Goal: Task Accomplishment & Management: Complete application form

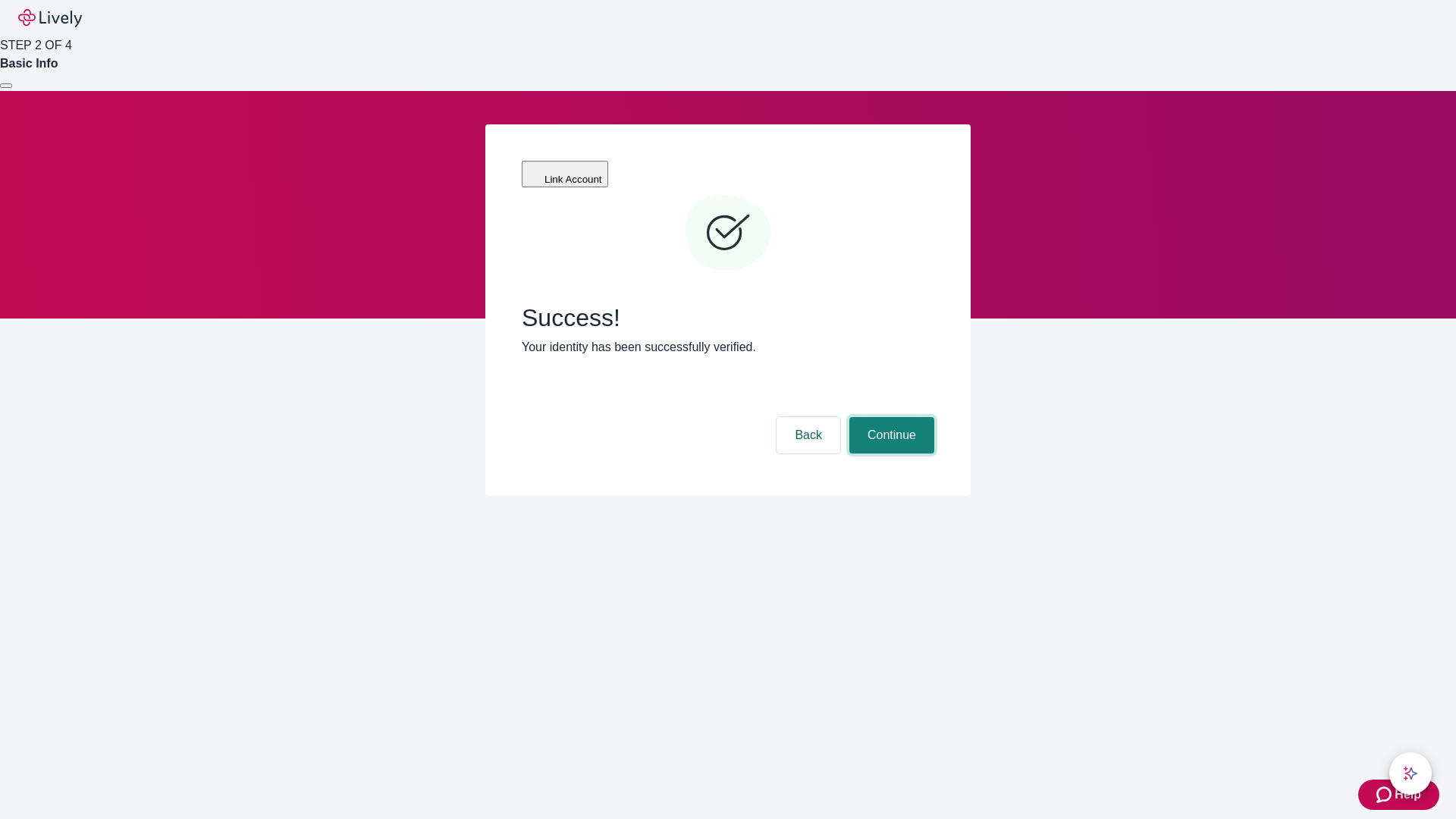
click at [890, 417] on button "Continue" at bounding box center [891, 434] width 85 height 36
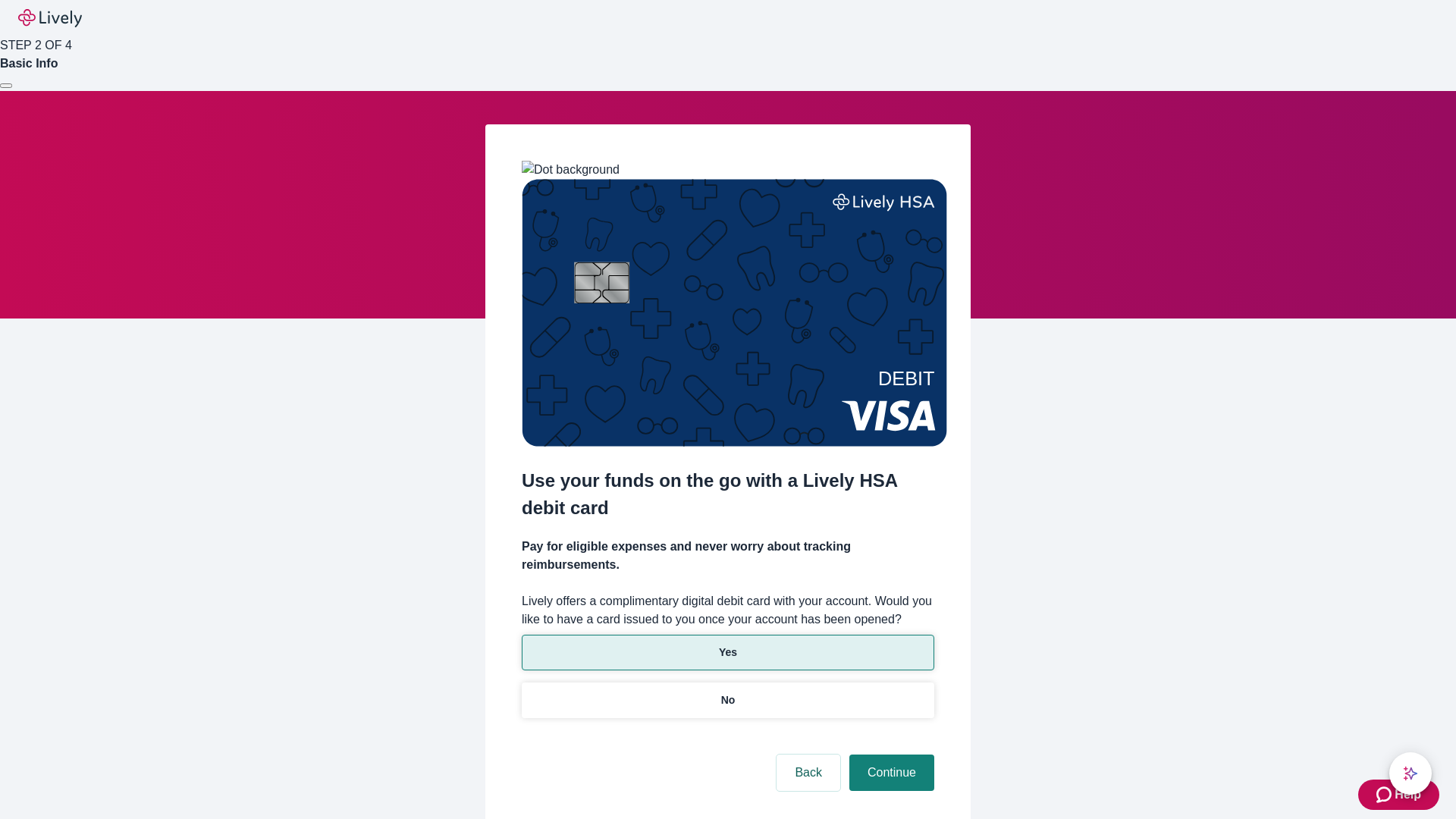
click at [727, 644] on p "Yes" at bounding box center [728, 652] width 18 height 16
click at [890, 755] on button "Continue" at bounding box center [891, 772] width 85 height 36
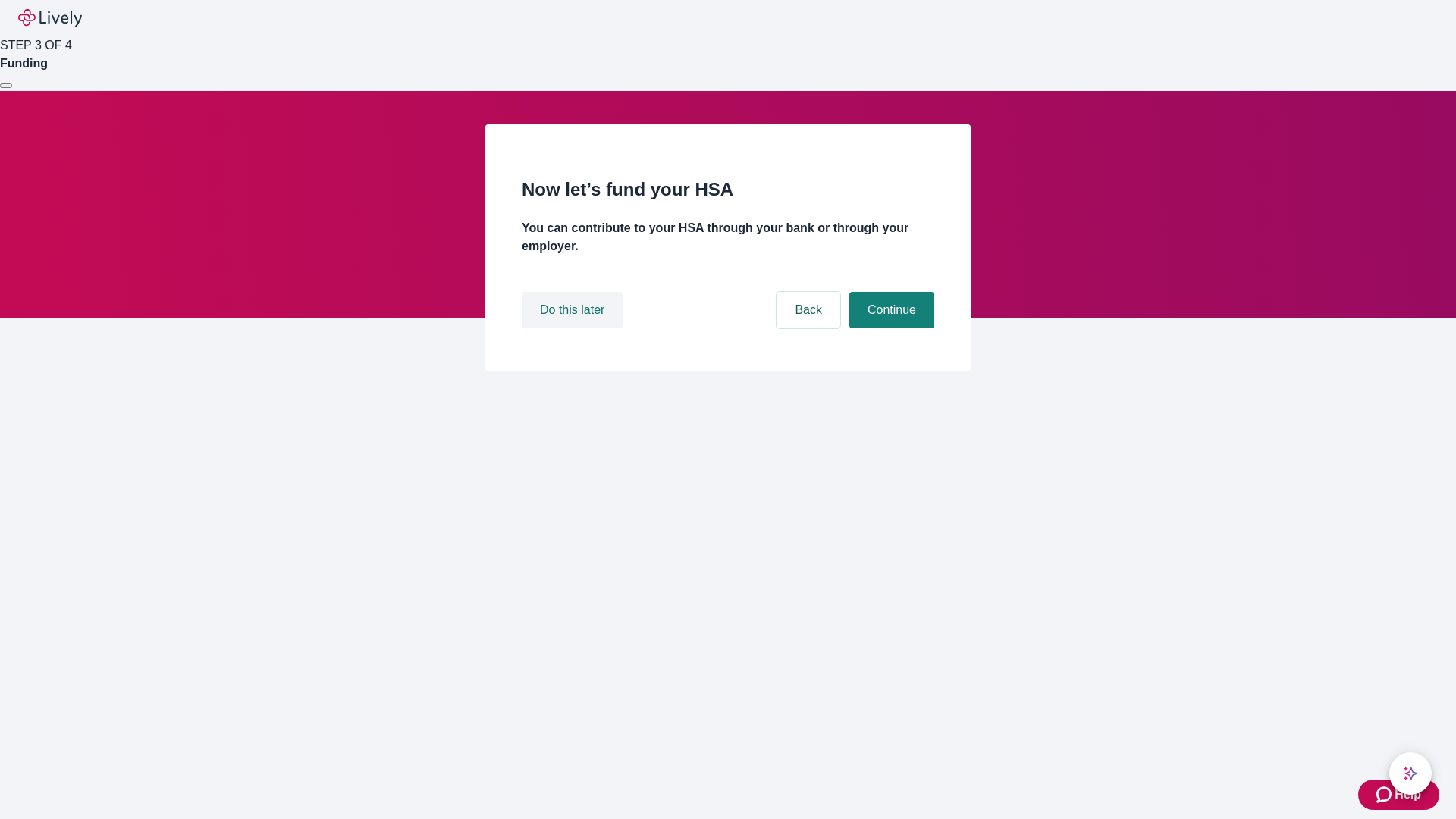
click at [574, 328] on button "Do this later" at bounding box center [572, 310] width 101 height 36
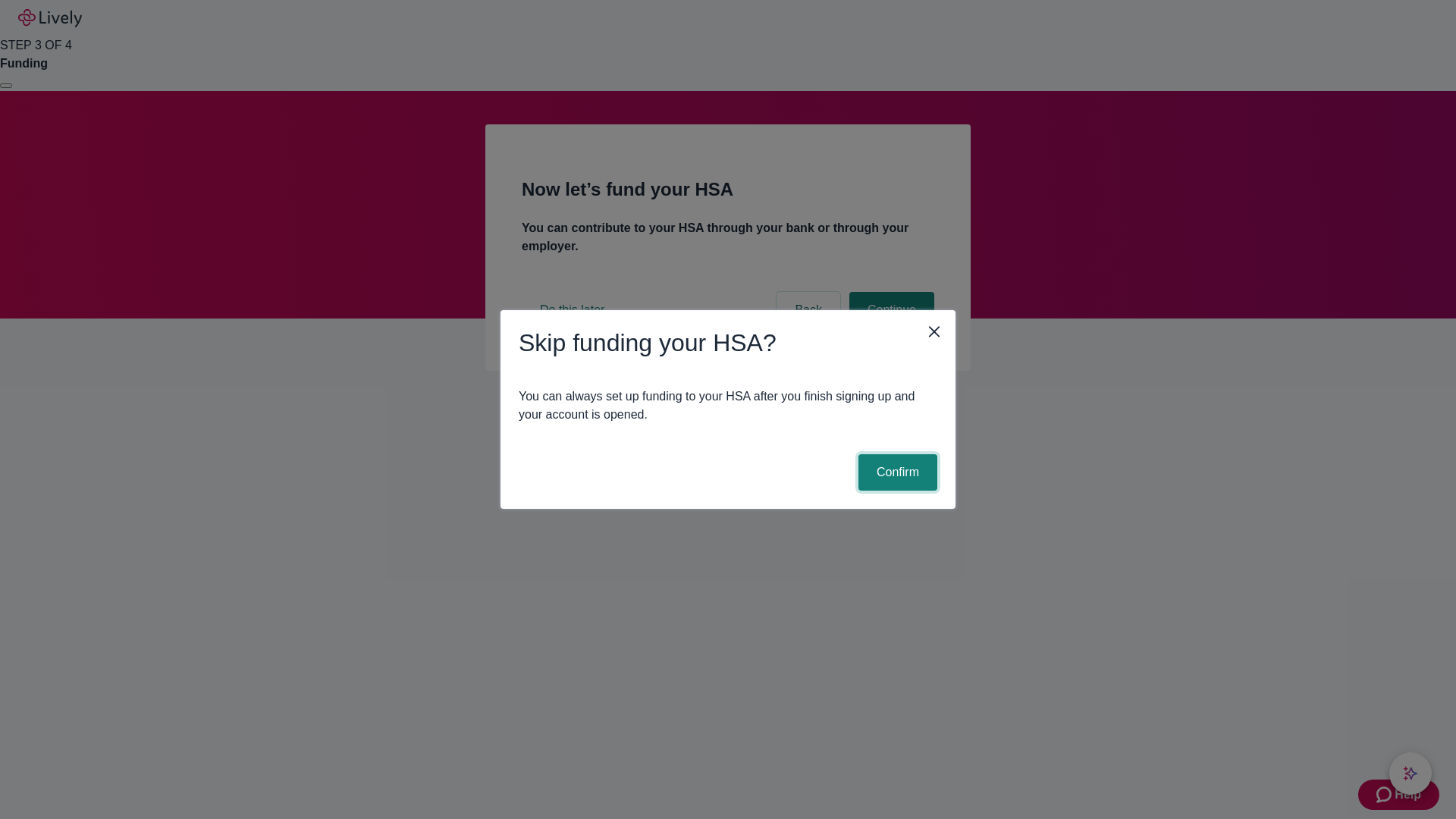
click at [896, 472] on button "Confirm" at bounding box center [897, 472] width 79 height 36
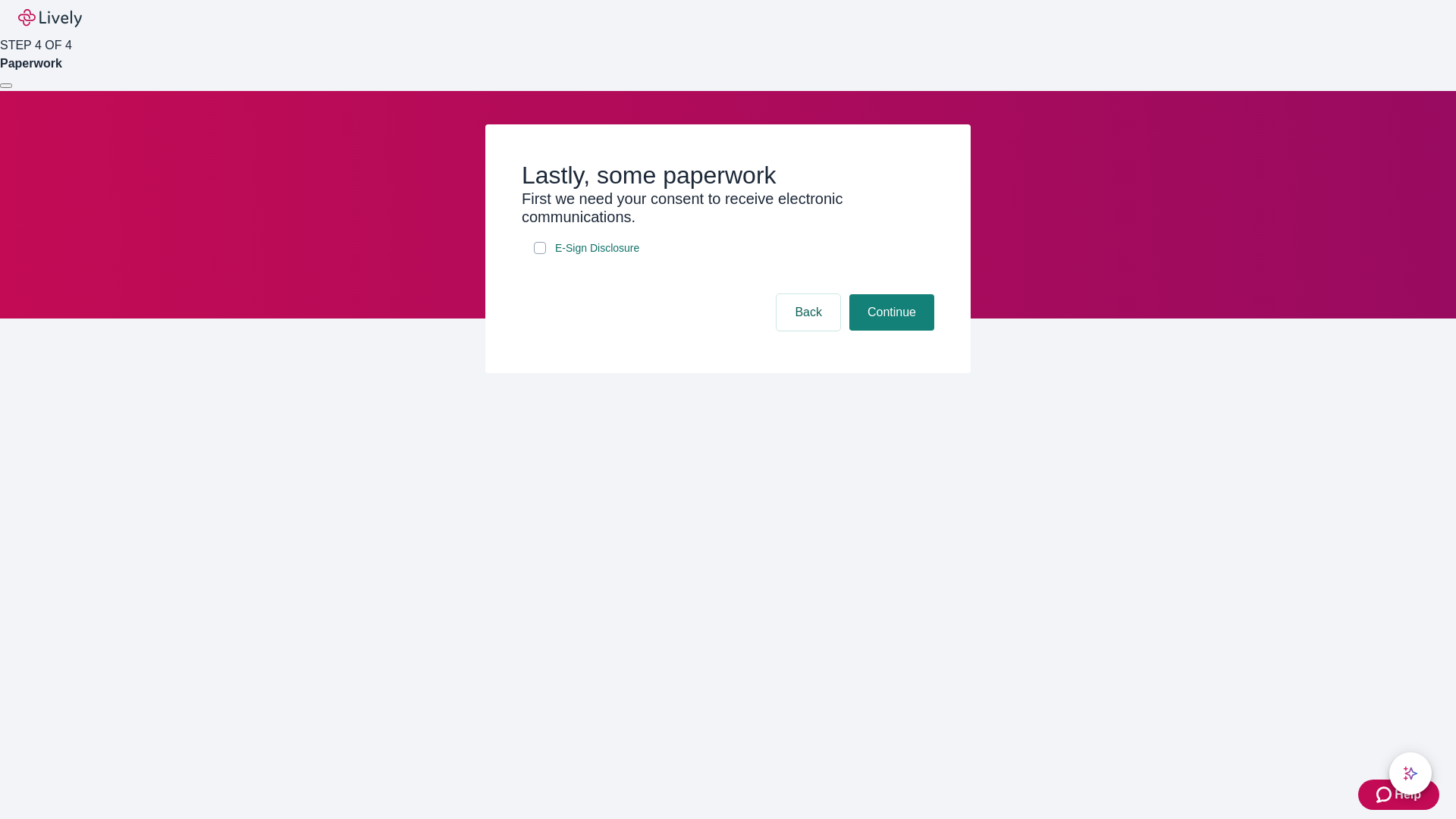
click at [540, 254] on input "E-Sign Disclosure" at bounding box center [540, 248] width 12 height 12
checkbox input "true"
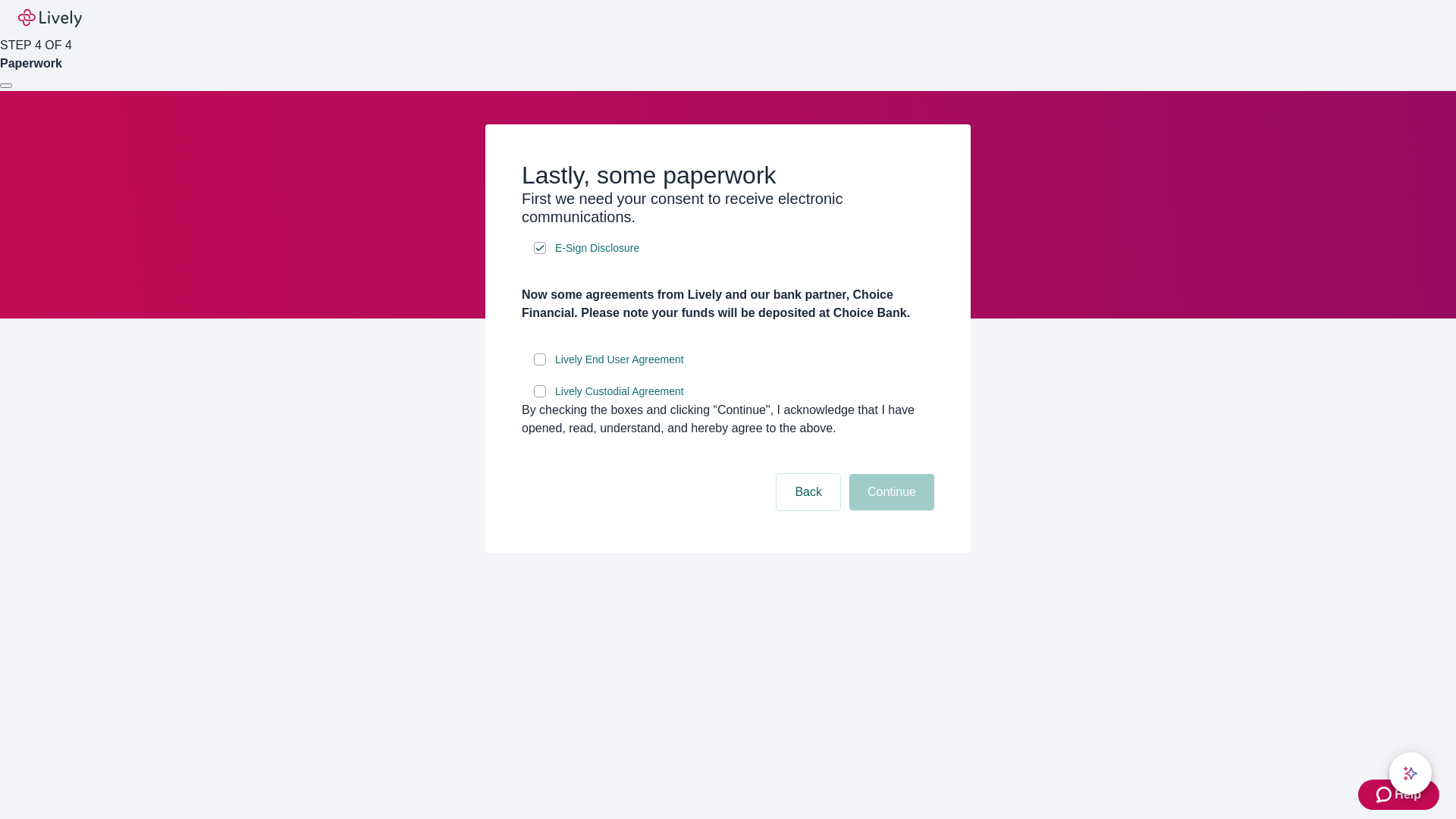
click at [540, 365] on input "Lively End User Agreement" at bounding box center [540, 359] width 12 height 12
checkbox input "true"
click at [540, 397] on input "Lively Custodial Agreement" at bounding box center [540, 391] width 12 height 12
checkbox input "true"
click at [890, 510] on button "Continue" at bounding box center [891, 491] width 85 height 36
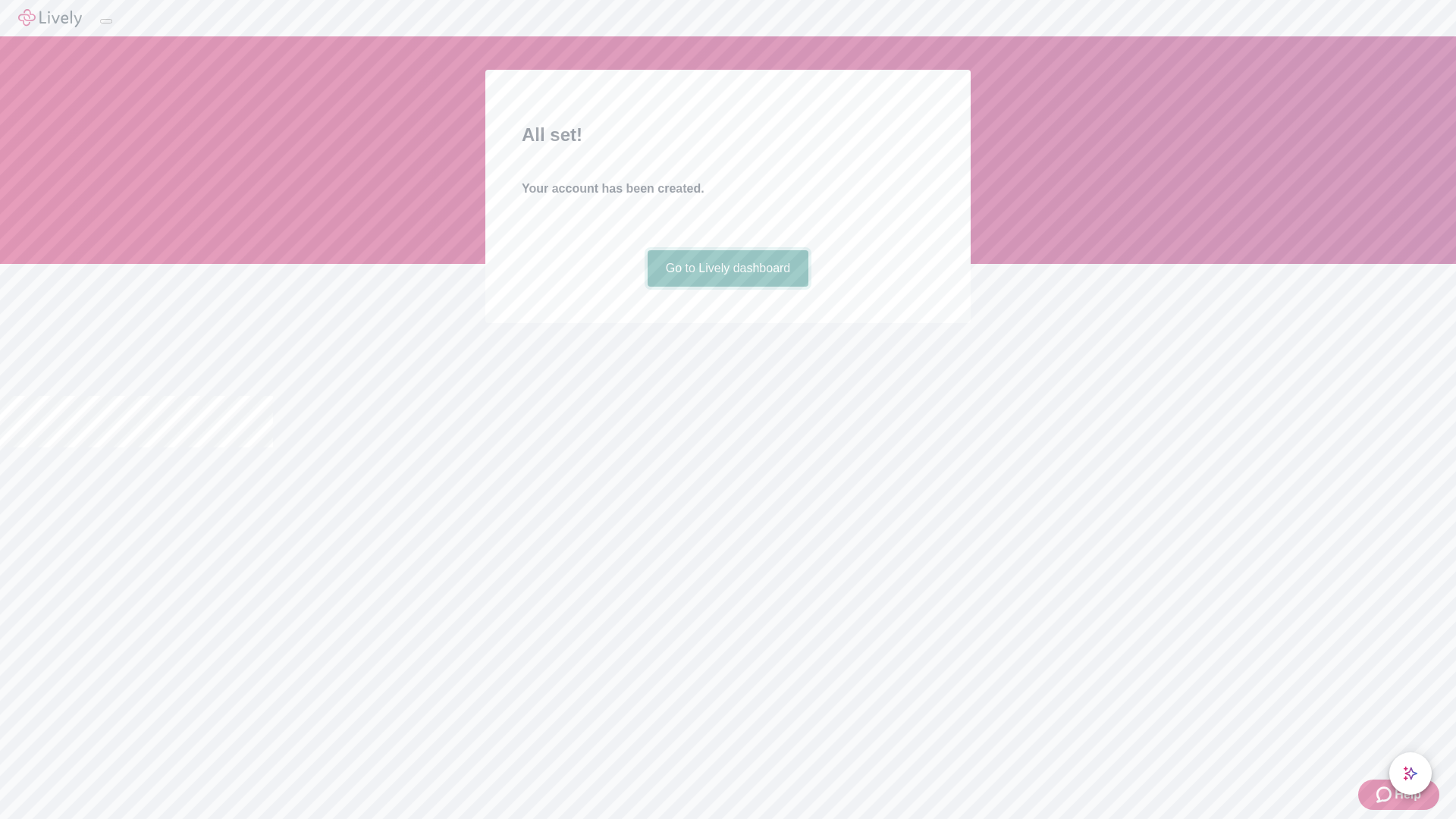
click at [727, 287] on link "Go to Lively dashboard" at bounding box center [728, 268] width 162 height 36
